Goal: Task Accomplishment & Management: Complete application form

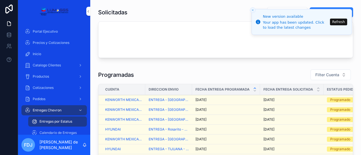
scroll to position [73, 0]
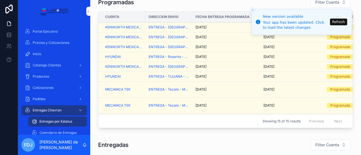
click at [229, 37] on div "9/29/2025 9/29/2025" at bounding box center [225, 37] width 61 height 5
click at [228, 67] on div "[DATE] [DATE]" at bounding box center [225, 67] width 61 height 5
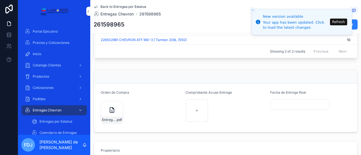
scroll to position [275, 0]
click at [103, 112] on div "Entrega-Kenmex_6-oct .pdf" at bounding box center [112, 111] width 23 height 23
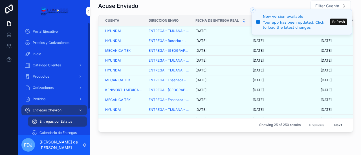
click at [50, 122] on span "Entregas por Estatus" at bounding box center [55, 122] width 33 height 5
click at [51, 121] on span "Entregas por Estatus" at bounding box center [55, 122] width 33 height 5
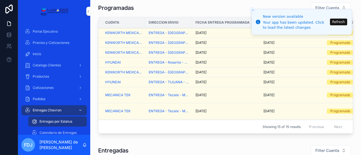
scroll to position [63, 0]
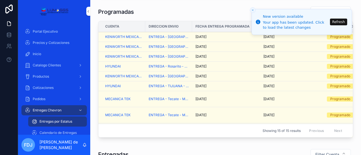
click at [223, 75] on div "[DATE] [DATE]" at bounding box center [225, 76] width 61 height 5
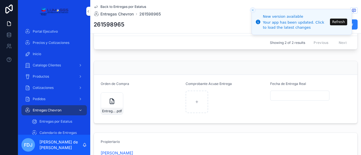
scroll to position [285, 0]
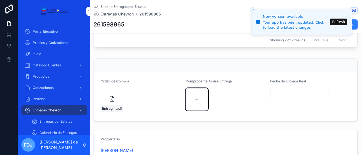
click at [194, 103] on div "scrollable content" at bounding box center [197, 99] width 23 height 23
type input "**********"
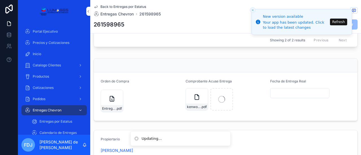
click at [283, 92] on input "scrollable content" at bounding box center [300, 93] width 59 height 8
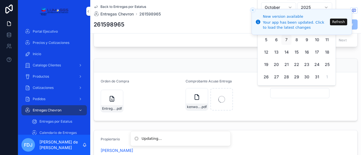
click at [275, 41] on button "6" at bounding box center [276, 40] width 10 height 10
type input "*********"
click at [340, 23] on button "Refresh" at bounding box center [338, 22] width 17 height 7
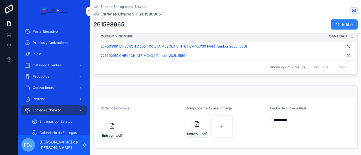
scroll to position [270, 0]
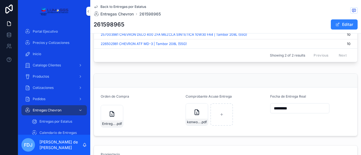
click at [328, 92] on form "Orden de Compra Entrega-Kenmex_6-oct .pdf Comprobante Acuse Entrega kenworth-fo…" at bounding box center [225, 112] width 263 height 49
click at [322, 75] on div "scrollable content" at bounding box center [225, 81] width 263 height 14
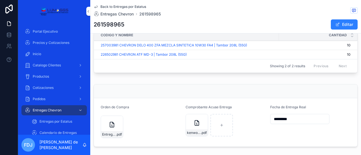
scroll to position [258, 0]
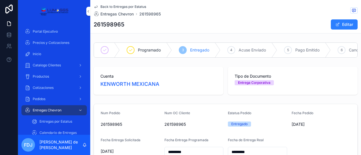
click at [102, 6] on span "Back to Entregas por Estatus" at bounding box center [123, 7] width 46 height 5
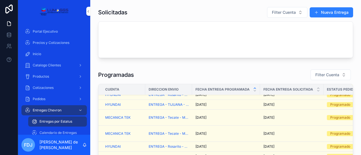
scroll to position [34, 0]
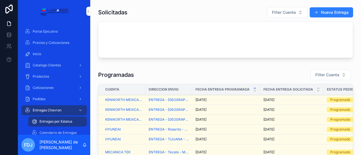
scroll to position [136, 0]
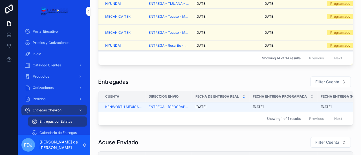
click at [307, 51] on div "Showing 14 of 14 results Previous Next" at bounding box center [225, 58] width 254 height 14
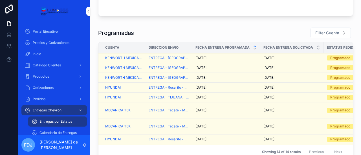
scroll to position [39, 0]
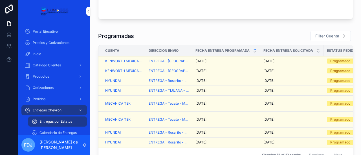
click at [228, 70] on div "9/29/2025 9/29/2025" at bounding box center [225, 71] width 61 height 5
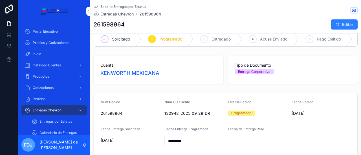
scroll to position [39, 0]
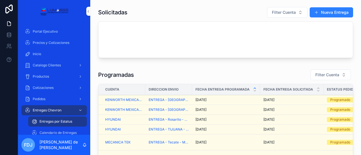
click at [133, 98] on span "KENWORTH MEXICANA" at bounding box center [123, 100] width 37 height 5
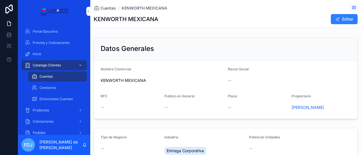
click at [67, 124] on div "Cotizaciones" at bounding box center [54, 121] width 59 height 9
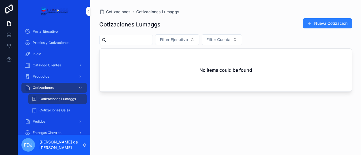
click at [60, 131] on span "Entregas Chevron" at bounding box center [47, 133] width 29 height 5
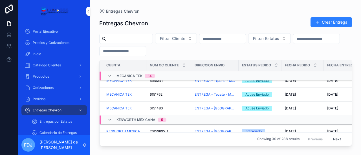
scroll to position [181, 0]
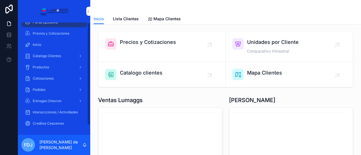
scroll to position [10, 0]
drag, startPoint x: 88, startPoint y: 34, endPoint x: 93, endPoint y: 62, distance: 27.7
click at [93, 62] on div "Portal Ejecutivo Precios y Cotizaciones Inicio Catalogo Clientes Productos Coti…" at bounding box center [189, 77] width 343 height 155
click at [57, 98] on span "Entregas Chevron" at bounding box center [47, 100] width 29 height 5
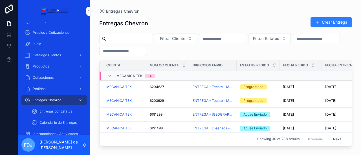
click at [73, 113] on div "Entregas por Estatus" at bounding box center [58, 111] width 52 height 9
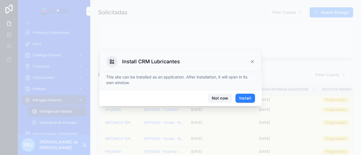
click at [221, 99] on button "Not now" at bounding box center [220, 98] width 24 height 9
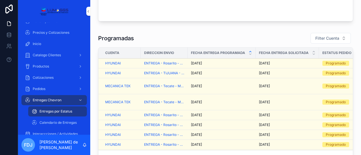
scroll to position [48, 0]
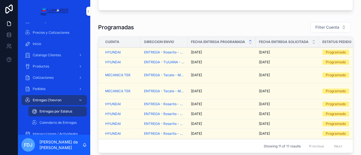
click at [75, 123] on span "Calendario de Entregas" at bounding box center [57, 123] width 37 height 5
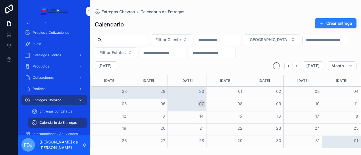
click at [69, 113] on span "Entregas por Estatus" at bounding box center [55, 111] width 33 height 5
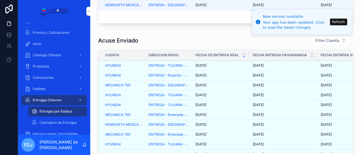
drag, startPoint x: 346, startPoint y: 69, endPoint x: 347, endPoint y: 75, distance: 6.2
click at [217, 117] on div "9/27/2025 9/27/2025" at bounding box center [220, 115] width 50 height 5
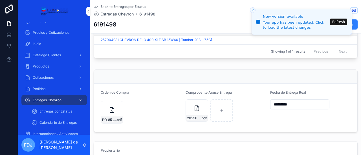
scroll to position [270, 0]
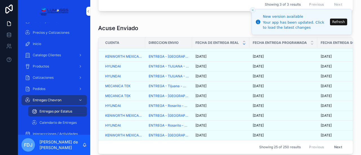
scroll to position [161, 0]
click at [68, 123] on span "Calendario de Entregas" at bounding box center [57, 123] width 37 height 5
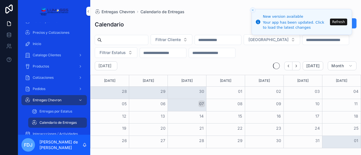
click at [61, 111] on span "Entregas por Estatus" at bounding box center [55, 111] width 33 height 5
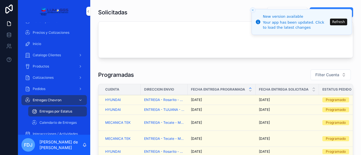
click at [54, 102] on span "Entregas Chevron" at bounding box center [47, 100] width 29 height 5
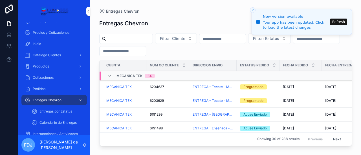
click at [57, 109] on span "Entregas por Estatus" at bounding box center [55, 111] width 33 height 5
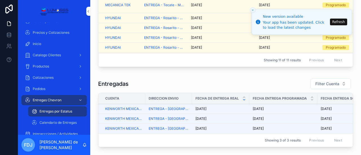
scroll to position [135, 0]
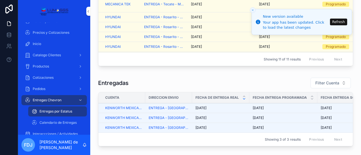
click at [220, 108] on div "[DATE] [DATE]" at bounding box center [220, 108] width 50 height 5
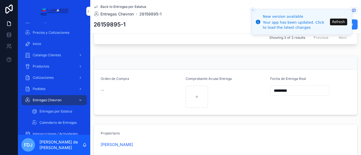
scroll to position [295, 0]
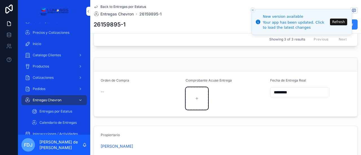
click at [198, 99] on div "scrollable content" at bounding box center [197, 98] width 23 height 23
type input "**********"
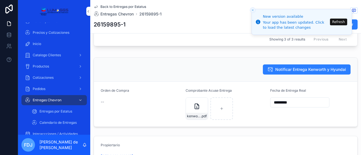
click at [323, 67] on span "Notificar Entrega Kenworth y Hyundai" at bounding box center [310, 70] width 71 height 6
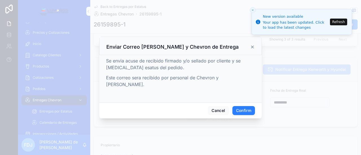
click at [245, 107] on button "Confirm" at bounding box center [243, 110] width 23 height 9
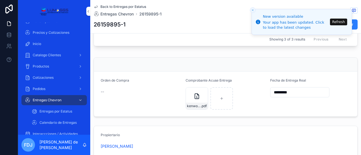
click at [76, 111] on div "Entregas por Estatus" at bounding box center [58, 111] width 52 height 9
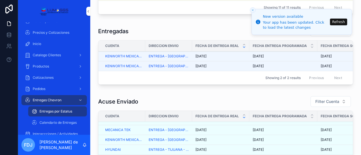
scroll to position [185, 0]
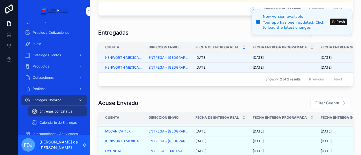
click at [232, 56] on div "[DATE] [DATE]" at bounding box center [220, 58] width 50 height 5
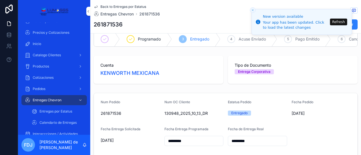
scroll to position [185, 0]
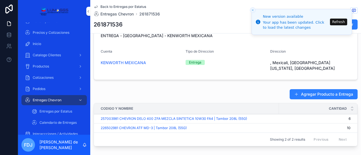
click at [204, 28] on div "261871536 Editar" at bounding box center [226, 24] width 264 height 11
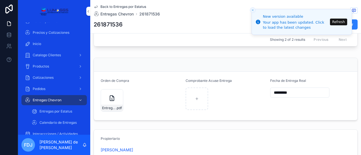
scroll to position [327, 0]
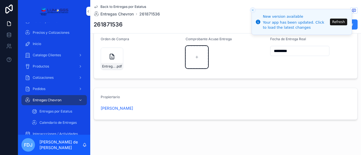
click at [199, 56] on div "scrollable content" at bounding box center [197, 57] width 23 height 23
type input "**********"
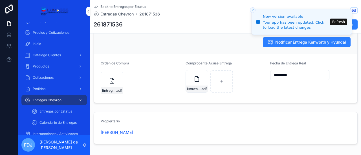
scroll to position [294, 0]
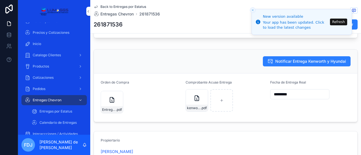
click at [310, 60] on span "Notificar Entrega Kenworth y Hyundai" at bounding box center [310, 62] width 71 height 6
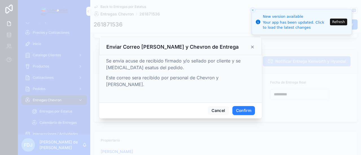
click at [247, 107] on button "Confirm" at bounding box center [243, 110] width 23 height 9
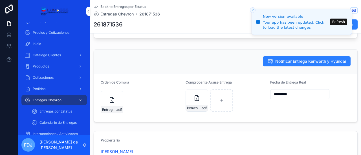
click at [315, 59] on span "Notificar Entrega Kenworth y Hyundai" at bounding box center [310, 62] width 71 height 6
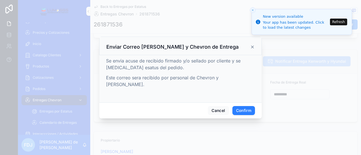
click at [249, 107] on button "Confirm" at bounding box center [243, 110] width 23 height 9
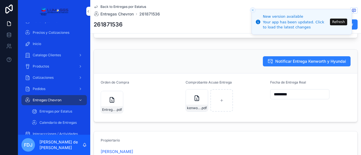
click at [341, 22] on button "Refresh" at bounding box center [338, 22] width 17 height 7
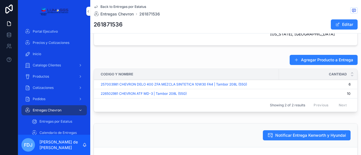
scroll to position [220, 0]
click at [281, 133] on span "Notificar Entrega Kenworth y Hyundai" at bounding box center [310, 136] width 71 height 6
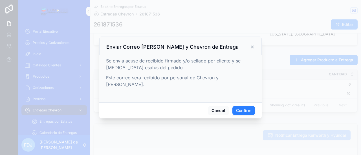
click at [247, 107] on button "Confirm" at bounding box center [243, 110] width 23 height 9
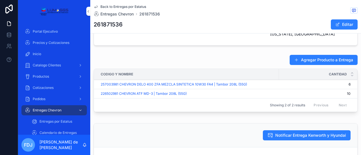
click at [243, 82] on span "257003981 CHEVRON DELO 400 ZFA MEZCLA SINTETICA 10W30 FA4 | Tambor 208L (55G)" at bounding box center [174, 84] width 146 height 5
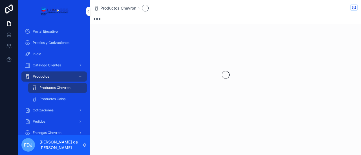
scroll to position [197, 0]
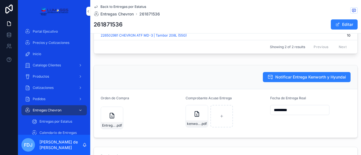
scroll to position [281, 0]
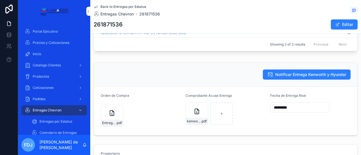
click at [290, 72] on span "Notificar Entrega Kenworth y Hyundai" at bounding box center [310, 75] width 71 height 6
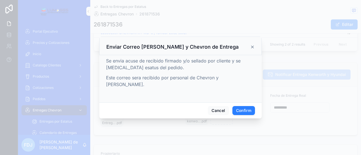
click at [250, 106] on button "Confirm" at bounding box center [243, 110] width 23 height 9
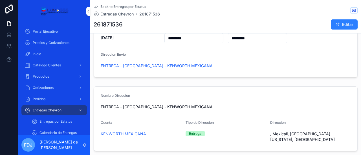
scroll to position [110, 0]
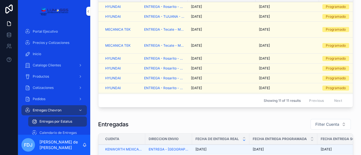
scroll to position [110, 0]
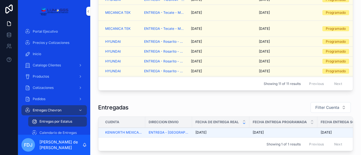
click at [245, 131] on div "[DATE] [DATE]" at bounding box center [220, 133] width 50 height 5
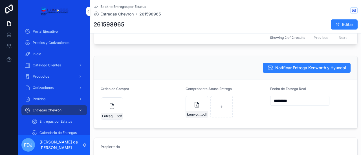
scroll to position [289, 0]
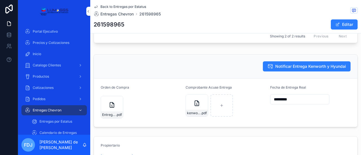
click at [194, 104] on icon "scrollable content" at bounding box center [197, 103] width 7 height 7
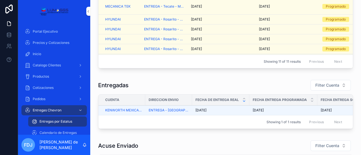
scroll to position [134, 0]
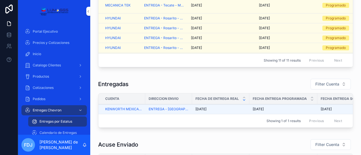
click at [235, 108] on div "[DATE] [DATE]" at bounding box center [220, 109] width 50 height 5
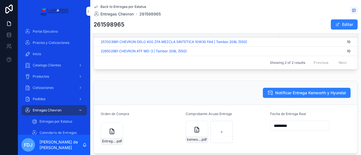
scroll to position [261, 0]
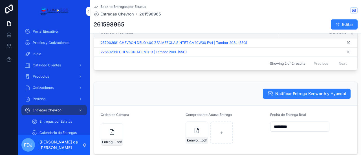
click at [302, 91] on span "Notificar Entrega Kenworth y Hyundai" at bounding box center [310, 94] width 71 height 6
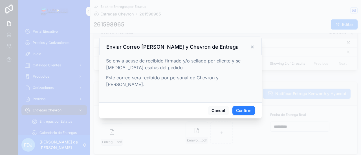
click at [251, 106] on button "Confirm" at bounding box center [243, 110] width 23 height 9
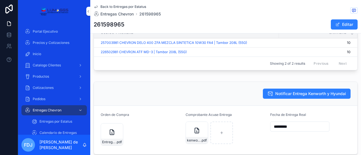
click at [296, 93] on span "Notificar Entrega Kenworth y Hyundai" at bounding box center [310, 94] width 71 height 6
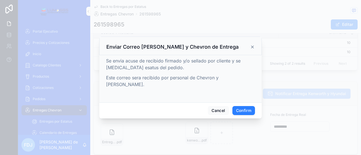
click at [245, 107] on button "Confirm" at bounding box center [243, 110] width 23 height 9
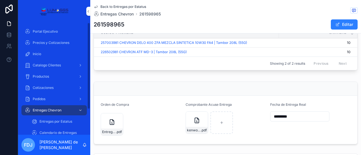
click at [55, 109] on span "Entregas Chevron" at bounding box center [47, 110] width 29 height 5
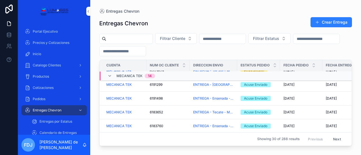
scroll to position [12, 0]
